Goal: Task Accomplishment & Management: Use online tool/utility

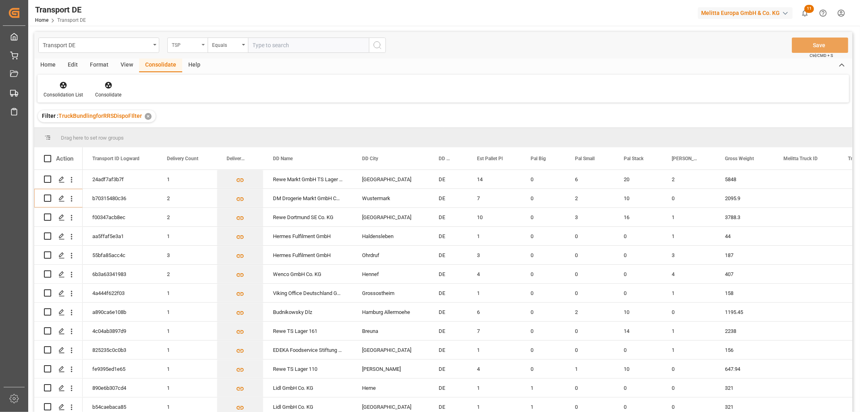
click at [192, 45] on div "TSP" at bounding box center [185, 44] width 27 height 9
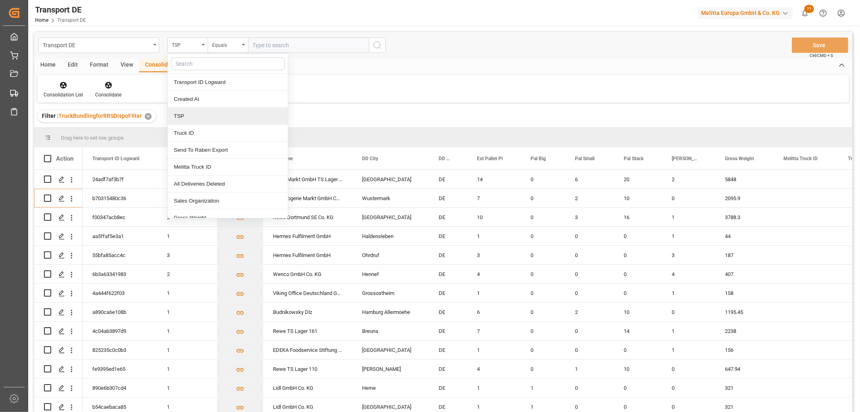
click at [188, 117] on div "TSP" at bounding box center [228, 116] width 120 height 17
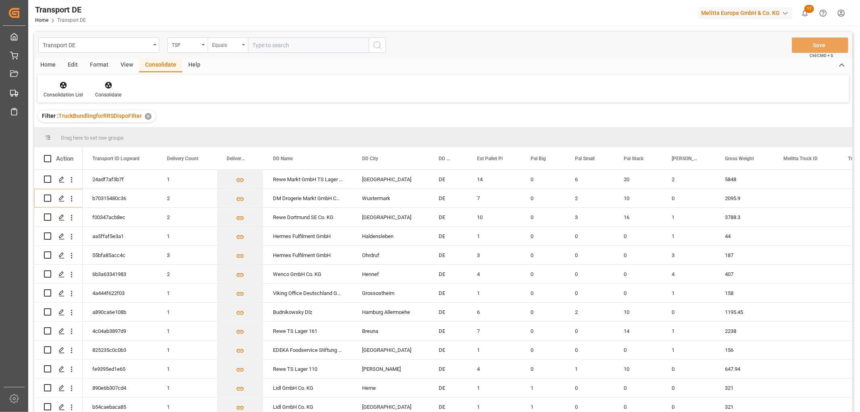
click at [223, 44] on div "Equals" at bounding box center [225, 44] width 27 height 9
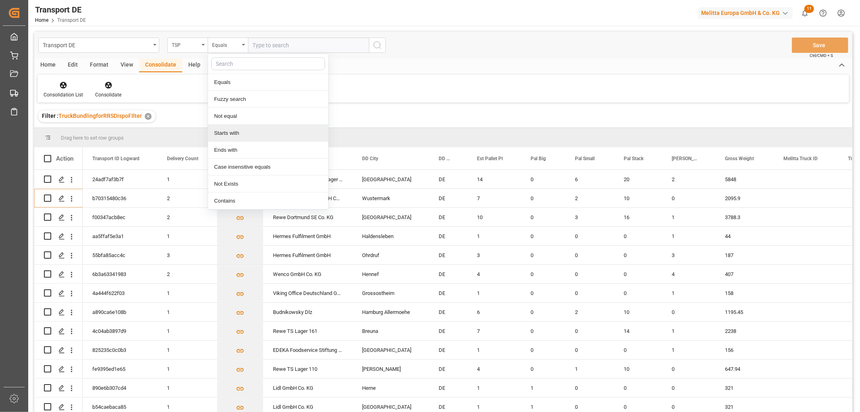
click at [236, 134] on div "Starts with" at bounding box center [268, 133] width 120 height 17
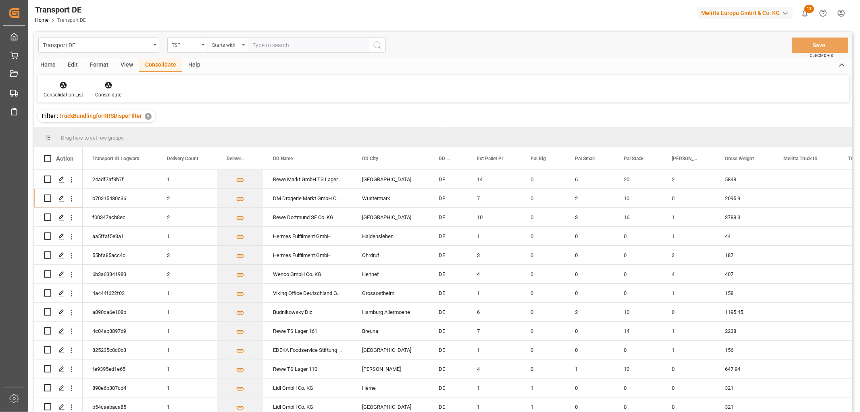
click at [269, 46] on input "text" at bounding box center [308, 45] width 121 height 15
type input "Self pickup DE"
click at [380, 44] on icon "search button" at bounding box center [378, 45] width 10 height 10
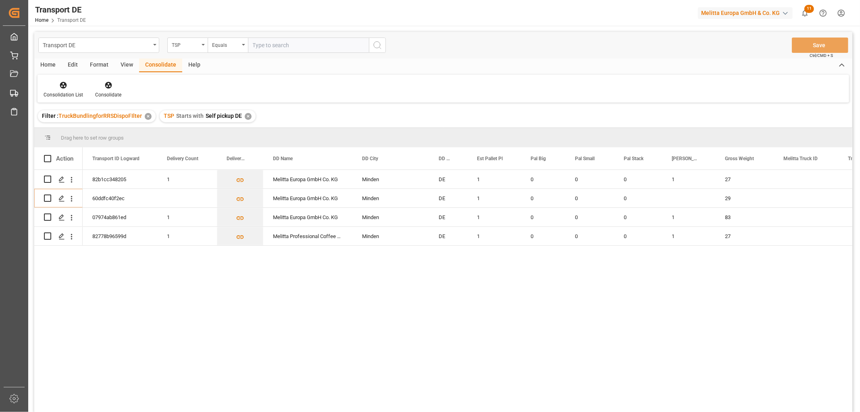
click at [248, 117] on div "✕" at bounding box center [248, 116] width 7 height 7
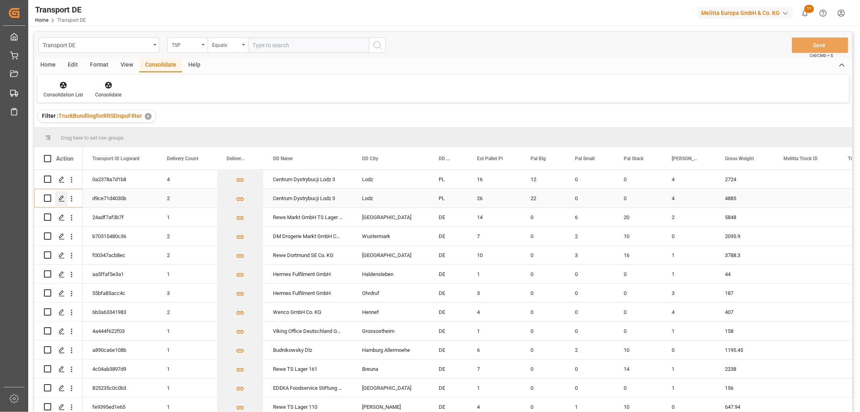
click at [62, 198] on polygon "Press SPACE to select this row." at bounding box center [61, 198] width 4 height 4
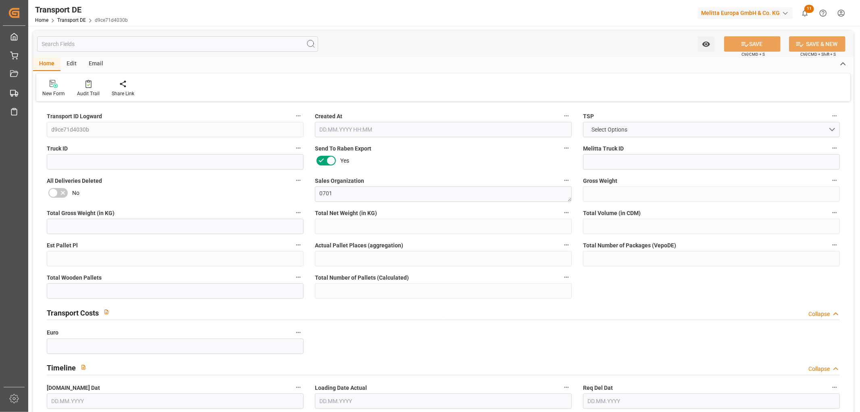
type input "4885"
type input "4251.576"
type input "3700.268"
type input "36726.59"
type input "26"
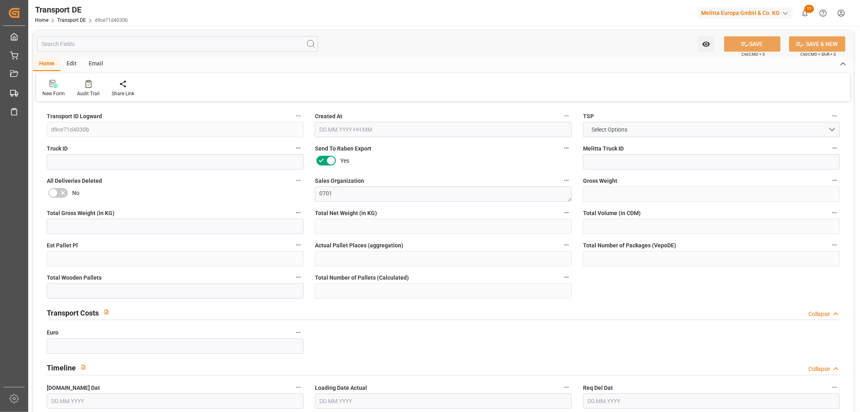
type input "0"
type input "26"
type input "22"
type input "0"
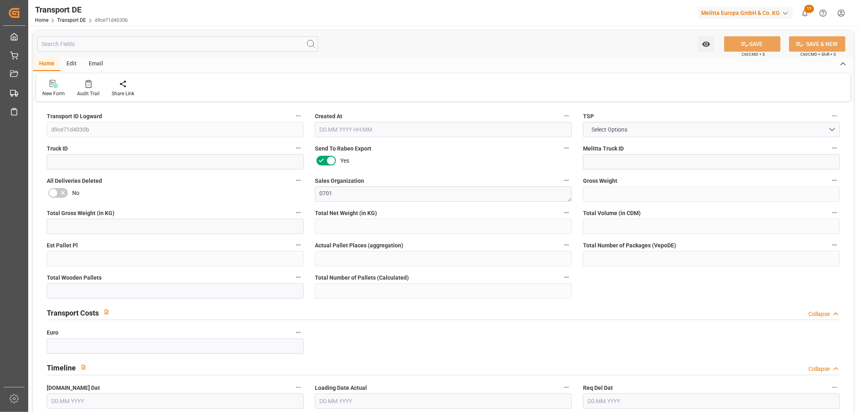
type input "93"
type input "0"
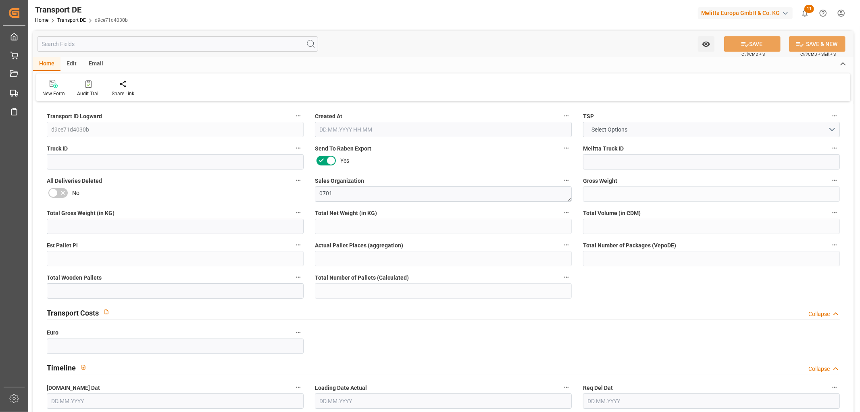
type input "0"
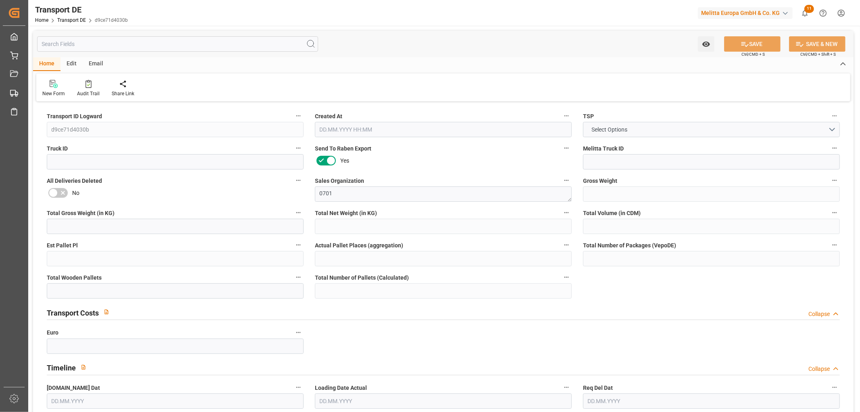
type input "0"
type input "22"
type input "0"
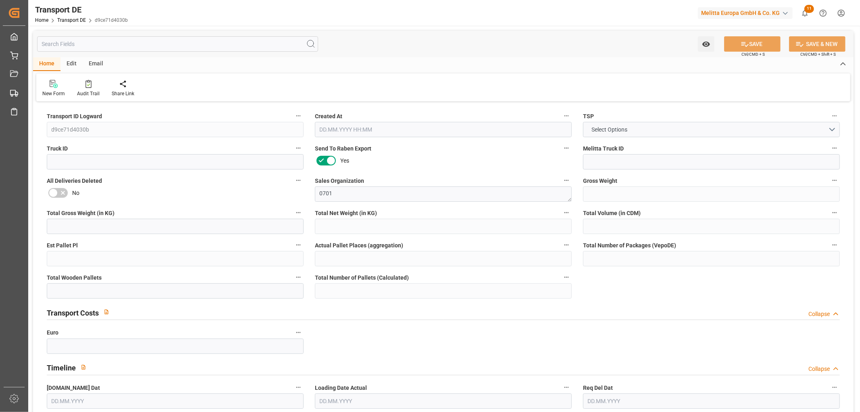
type input "0"
type input "2"
type input "4"
type input "0"
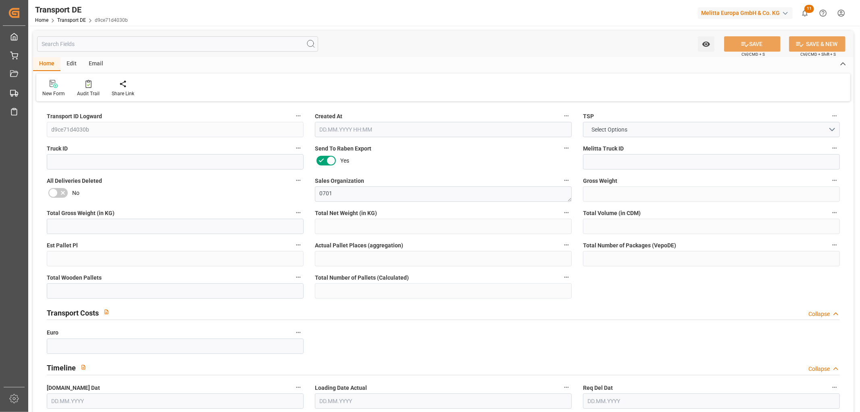
type input "454"
type input "886.9175"
type input "795.5475"
type input "[DATE] 12:45"
type input "[DATE]"
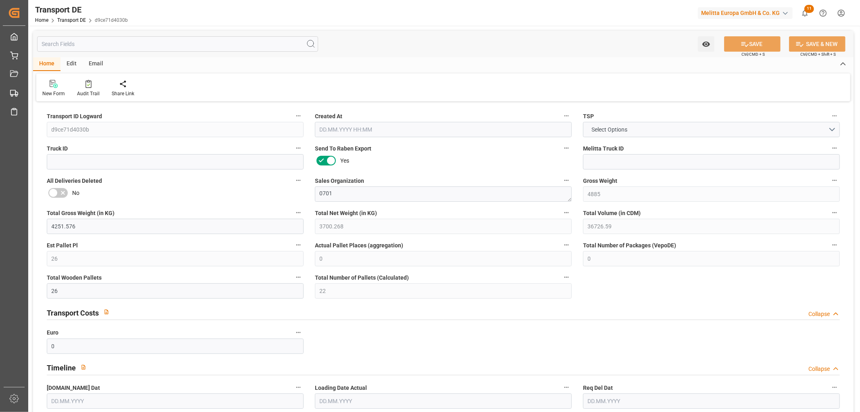
type input "[DATE]"
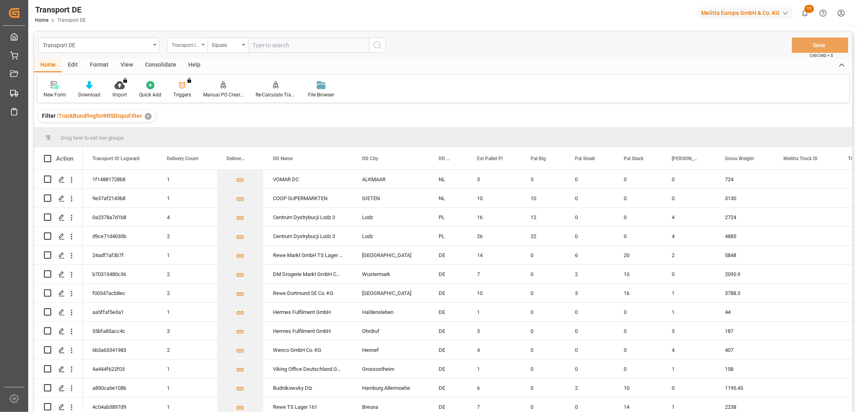
click at [188, 46] on div "Transport ID Logward" at bounding box center [185, 44] width 27 height 9
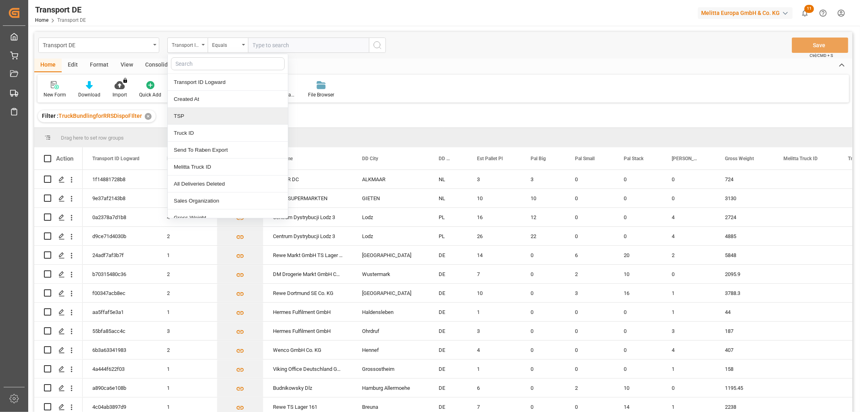
drag, startPoint x: 200, startPoint y: 119, endPoint x: 209, endPoint y: 91, distance: 29.5
click at [200, 119] on div "TSP" at bounding box center [228, 116] width 120 height 17
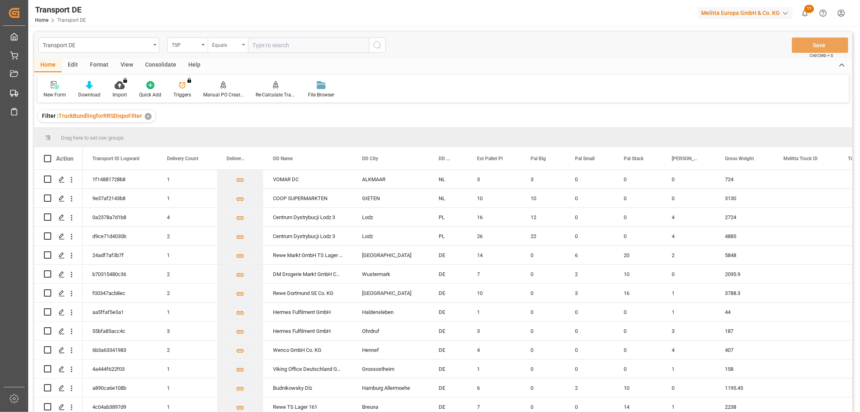
click at [222, 47] on div "Equals" at bounding box center [225, 44] width 27 height 9
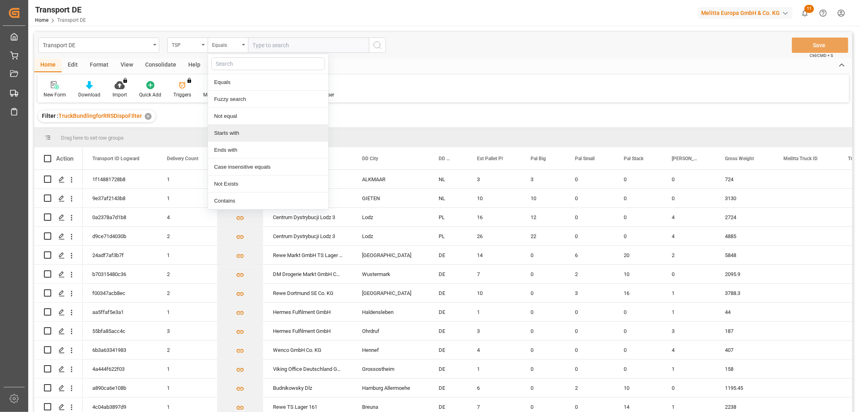
click at [233, 131] on div "Starts with" at bounding box center [268, 133] width 120 height 17
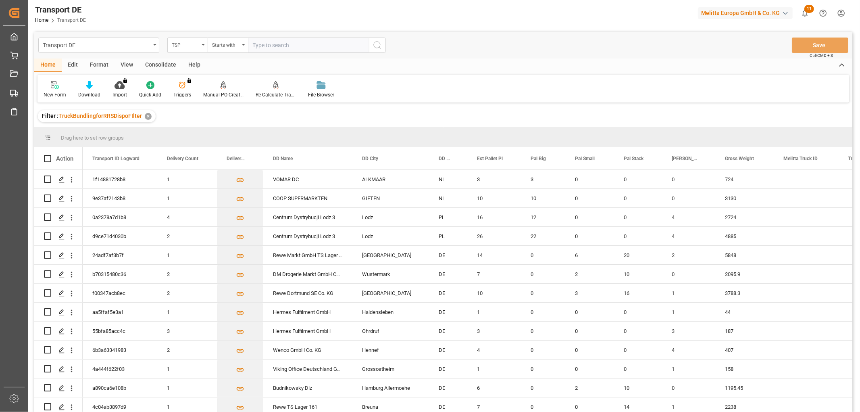
click at [268, 46] on input "text" at bounding box center [308, 45] width 121 height 15
type input "Self pickup DE"
click at [376, 46] on icon "search button" at bounding box center [378, 45] width 10 height 10
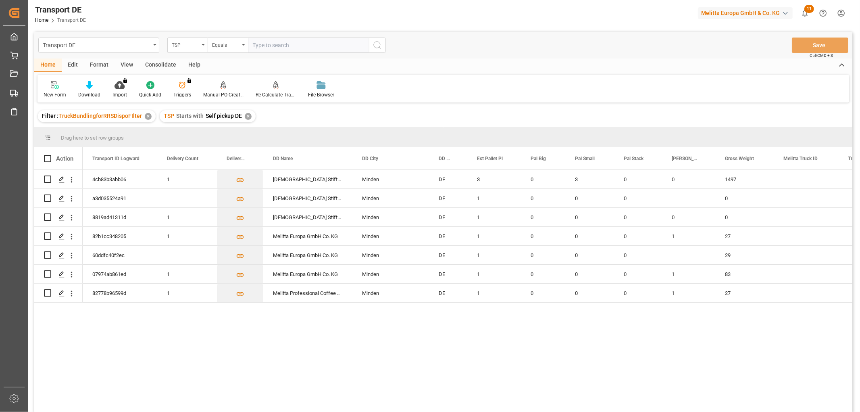
drag, startPoint x: 157, startPoint y: 65, endPoint x: 146, endPoint y: 65, distance: 10.9
click at [156, 65] on div "Consolidate" at bounding box center [160, 65] width 43 height 14
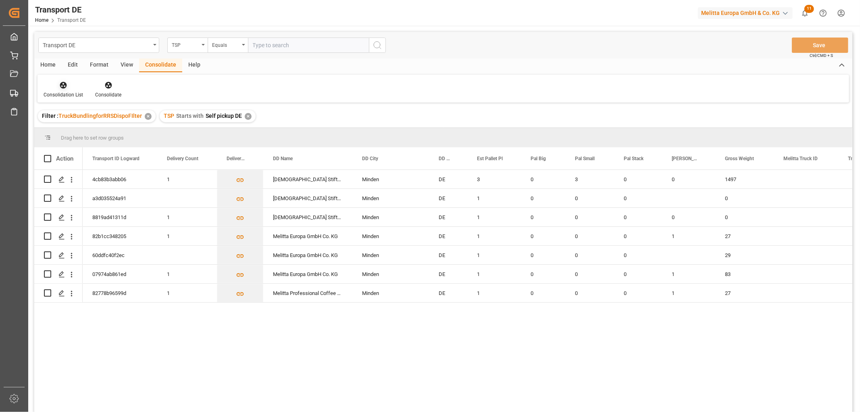
click at [60, 86] on icon at bounding box center [63, 85] width 7 height 7
click at [67, 127] on div "Transport DE TSP Equals Save Ctrl/CMD + S Home Edit Format View Consolidate Hel…" at bounding box center [443, 232] width 818 height 401
click at [47, 179] on input "Press Space to toggle row selection (unchecked)" at bounding box center [47, 178] width 7 height 7
checkbox input "true"
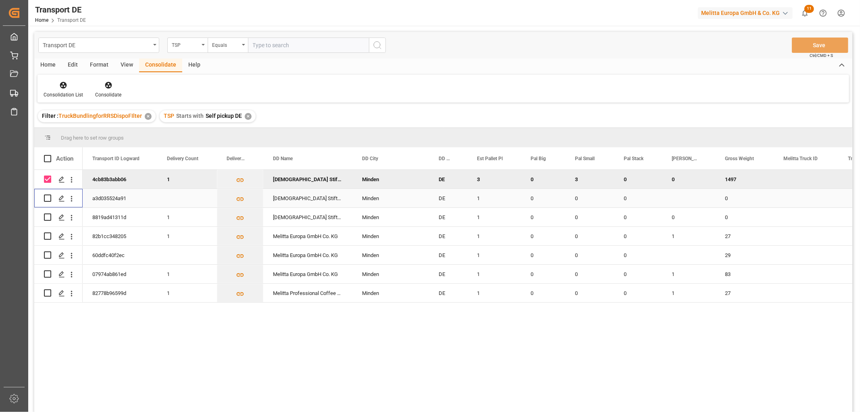
click at [50, 196] on input "Press Space to toggle row selection (unchecked)" at bounding box center [47, 197] width 7 height 7
checkbox input "true"
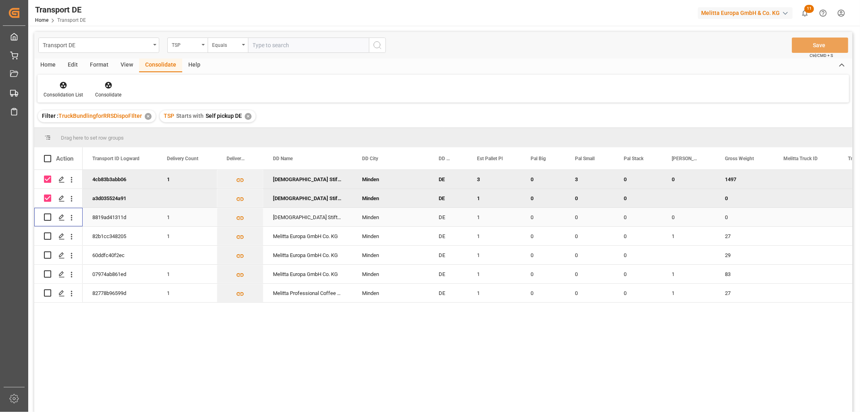
click at [48, 216] on input "Press Space to toggle row selection (unchecked)" at bounding box center [47, 216] width 7 height 7
checkbox input "true"
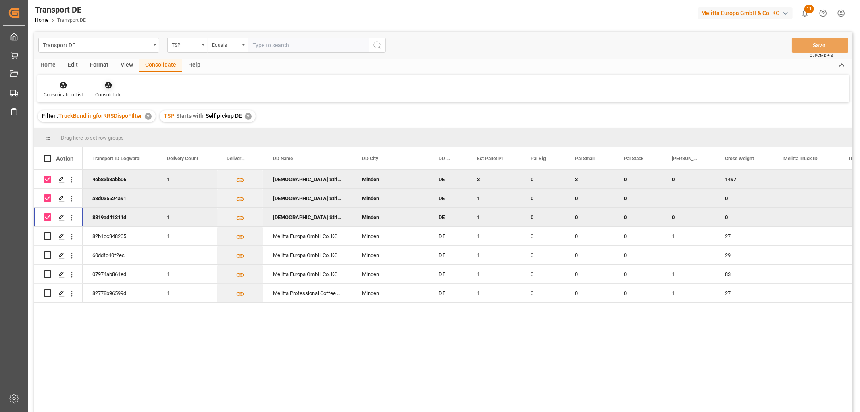
click at [105, 85] on icon at bounding box center [108, 85] width 7 height 7
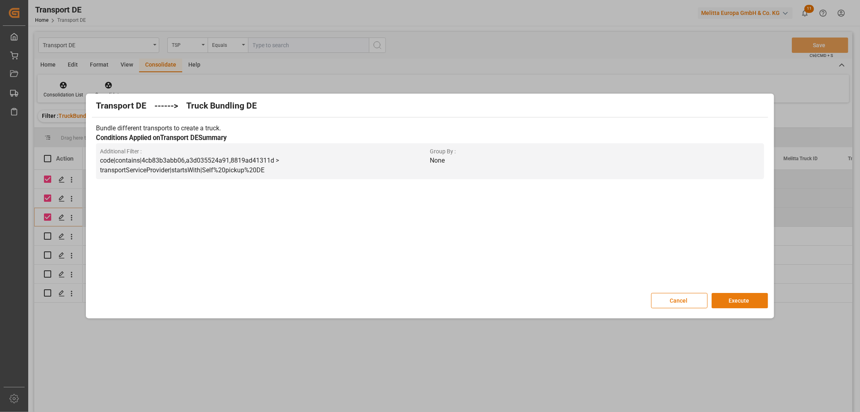
click at [743, 300] on button "Execute" at bounding box center [740, 300] width 56 height 15
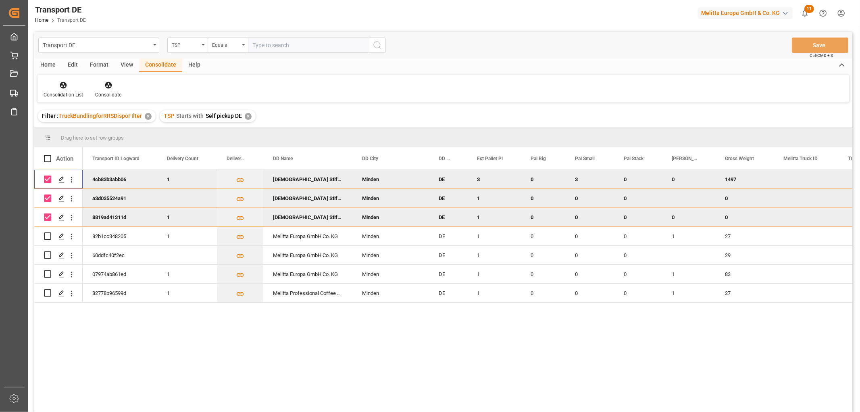
click at [46, 180] on input "Press Space to toggle row selection (checked)" at bounding box center [47, 178] width 7 height 7
checkbox input "false"
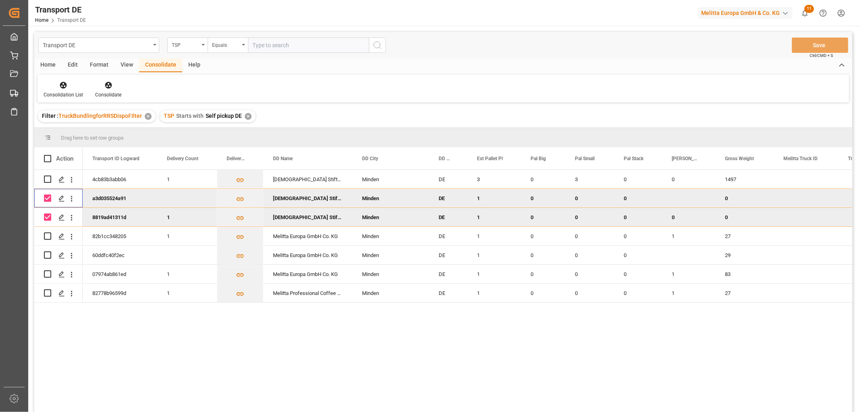
click at [48, 196] on input "Press Space to toggle row selection (checked)" at bounding box center [47, 197] width 7 height 7
checkbox input "false"
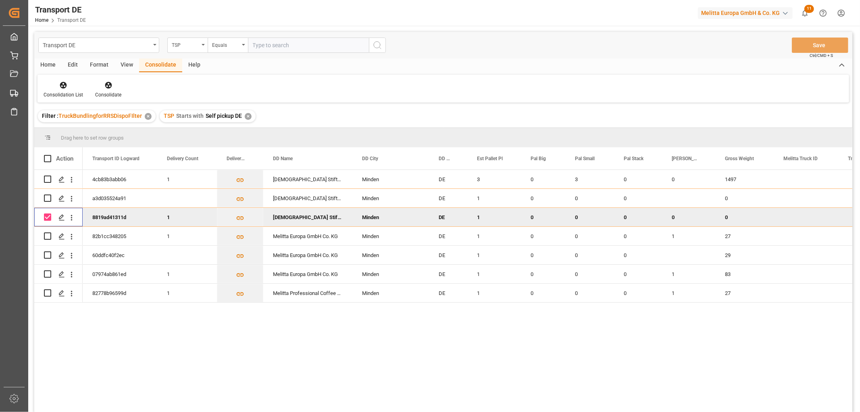
click at [48, 219] on input "Press Space to toggle row selection (checked)" at bounding box center [47, 216] width 7 height 7
checkbox input "false"
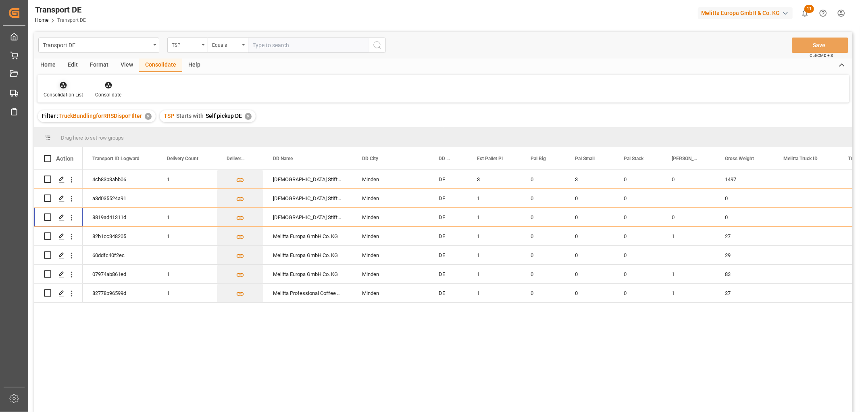
click at [59, 84] on icon at bounding box center [63, 85] width 8 height 8
click at [97, 128] on div "Transport DE TSP Equals Save Ctrl/CMD + S Home Edit Format View Consolidate Hel…" at bounding box center [443, 232] width 818 height 401
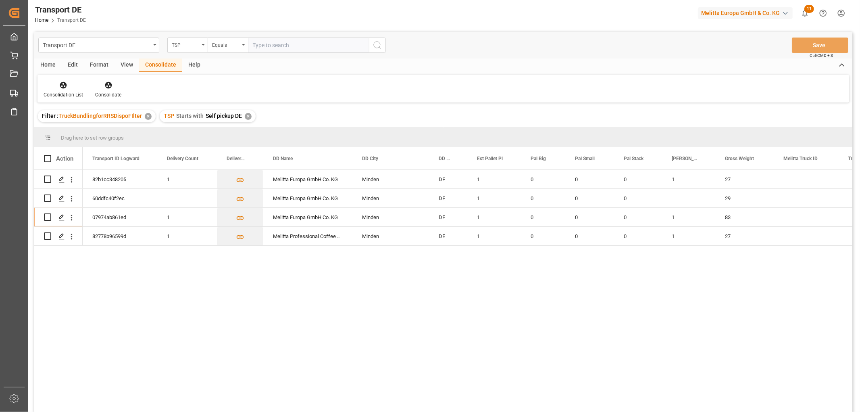
click at [248, 113] on div "✕" at bounding box center [248, 116] width 7 height 7
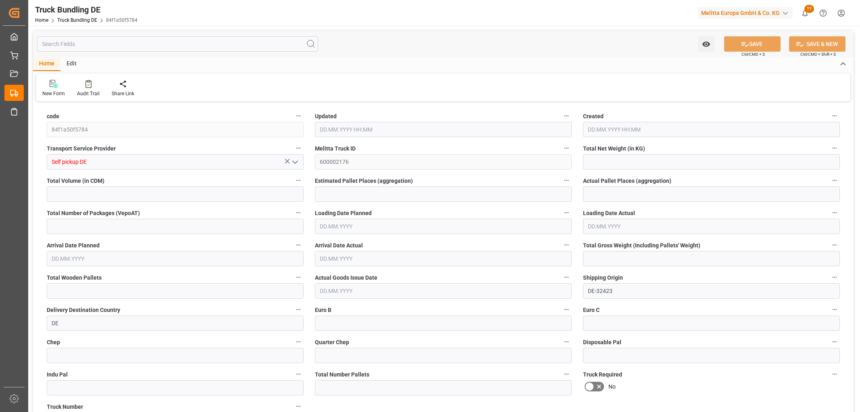
type input "1313"
type input "2606.7"
type input "5"
type input "0"
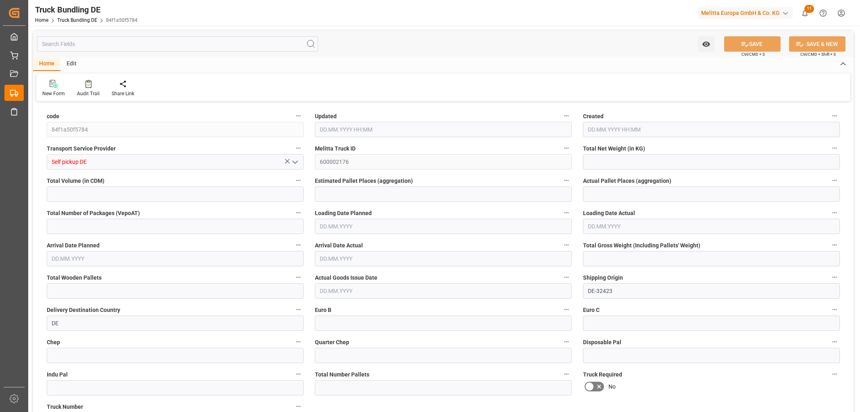
type input "1497"
type input "3"
type input "0"
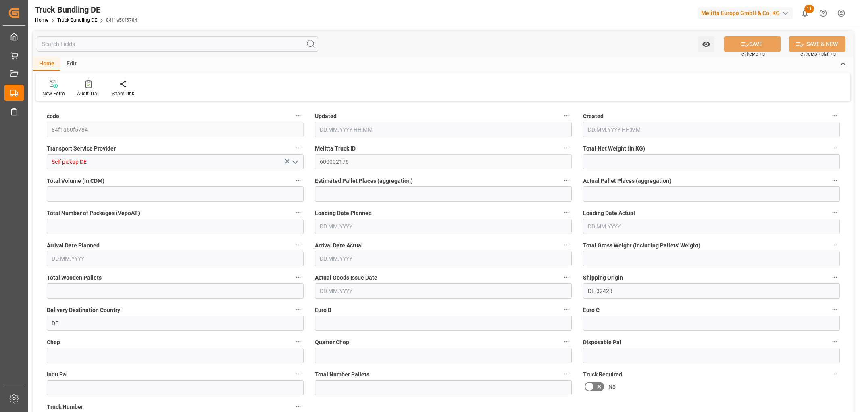
type input "0"
type input "01.09.2025 13:22"
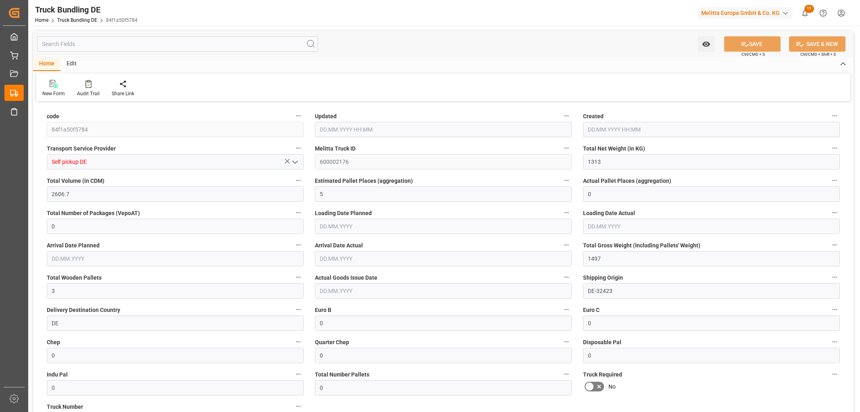
type input "01.09.2025 13:22"
type input "[DATE]"
type input "01.09.2025"
